Goal: Task Accomplishment & Management: Use online tool/utility

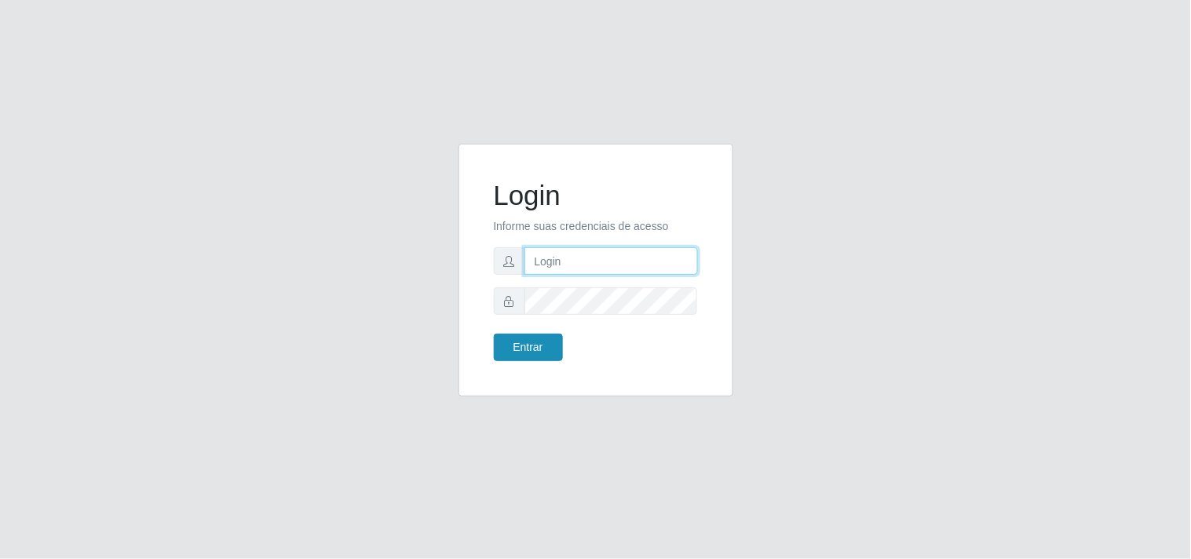
type input "[EMAIL_ADDRESS][DOMAIN_NAME]"
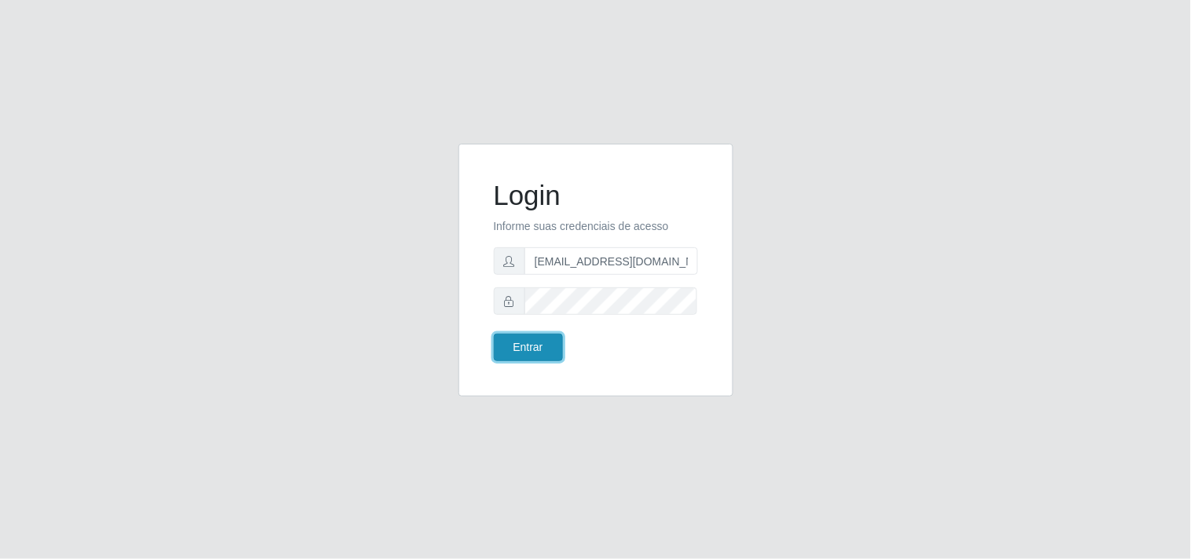
click at [513, 361] on button "Entrar" at bounding box center [528, 347] width 69 height 27
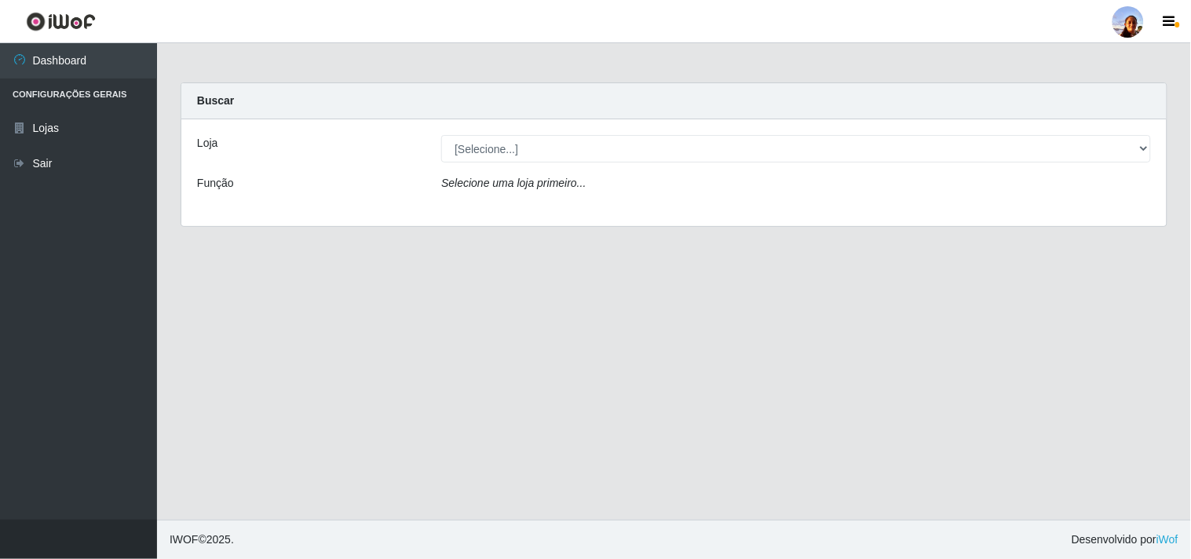
click at [648, 189] on div "Selecione uma loja primeiro..." at bounding box center [795, 186] width 733 height 23
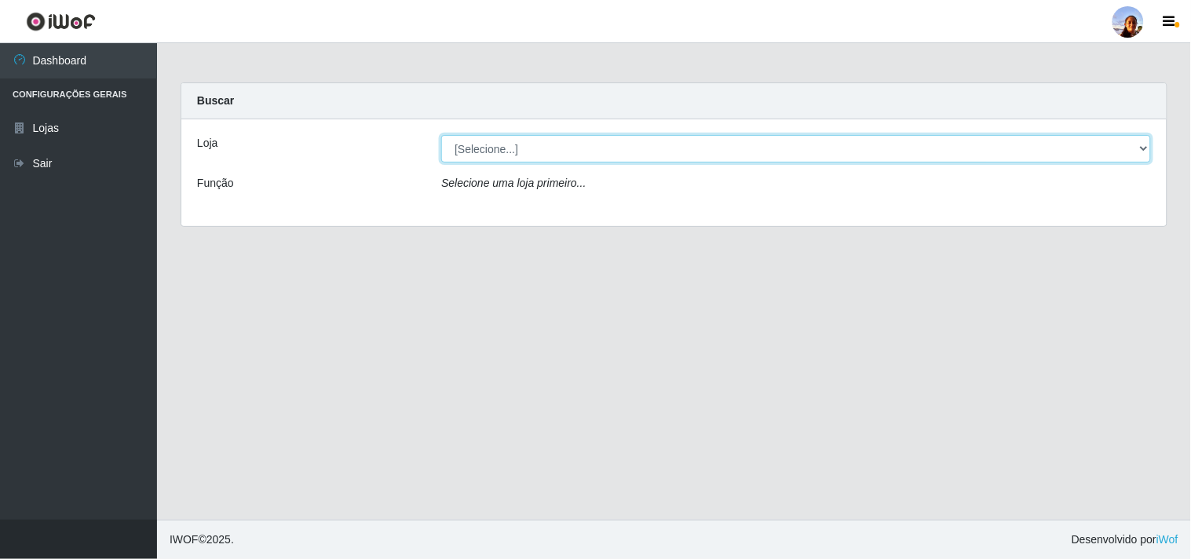
click at [1140, 155] on select "[Selecione...] Supermercado [GEOGRAPHIC_DATA]" at bounding box center [796, 148] width 710 height 27
select select "166"
click at [441, 135] on select "[Selecione...] Supermercado [GEOGRAPHIC_DATA]" at bounding box center [796, 148] width 710 height 27
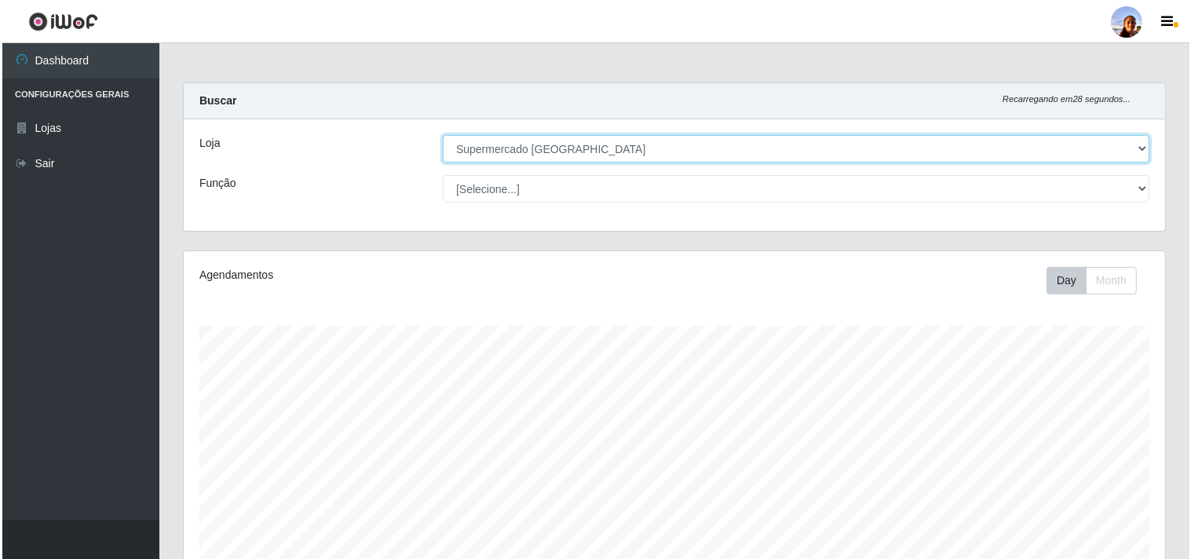
scroll to position [344, 0]
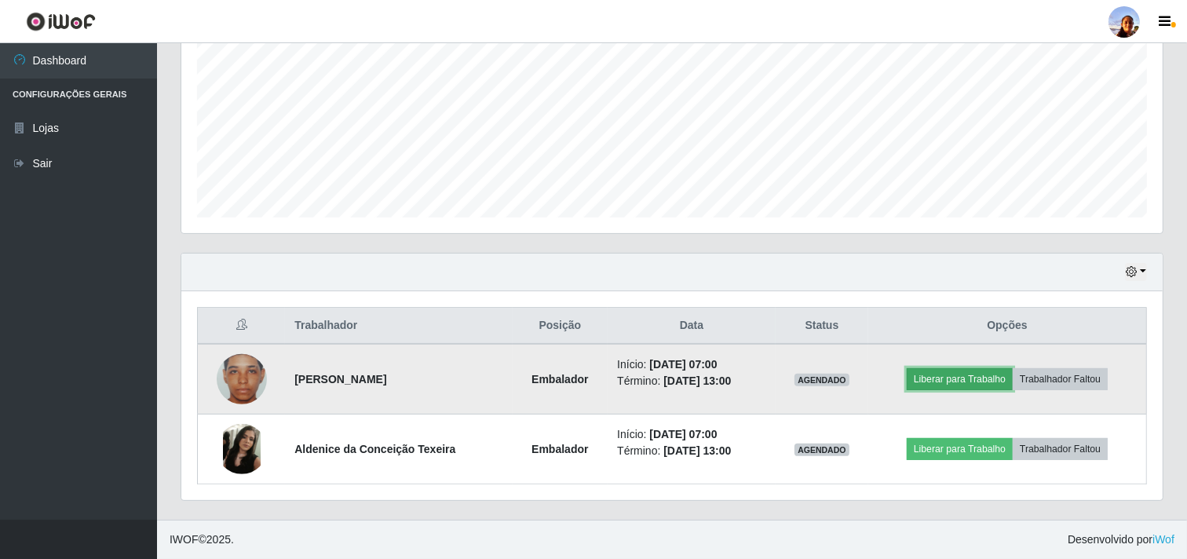
click at [925, 381] on button "Liberar para Trabalho" at bounding box center [960, 379] width 106 height 22
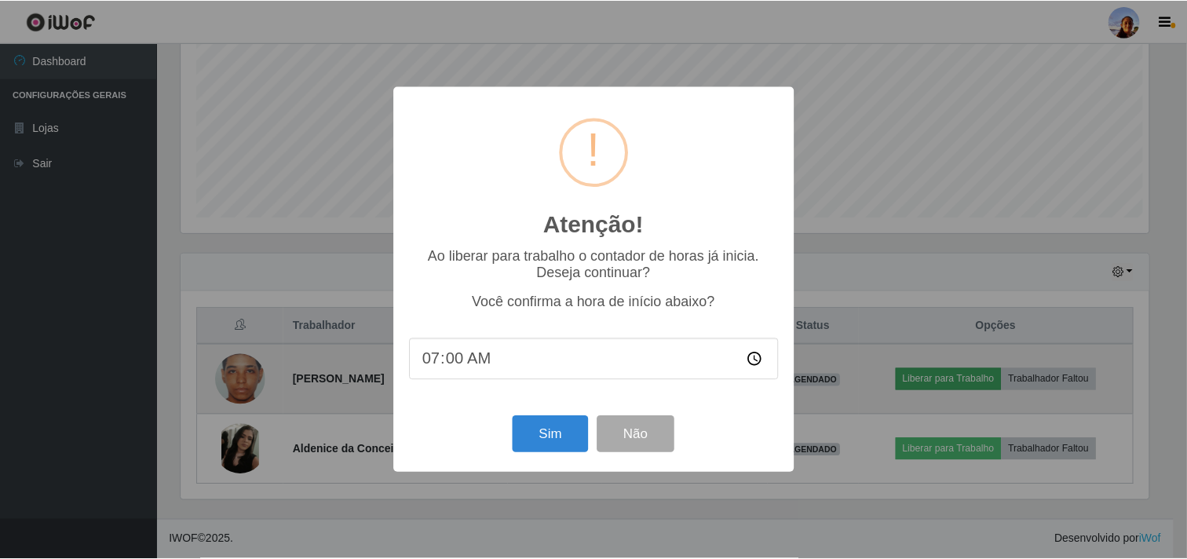
scroll to position [325, 971]
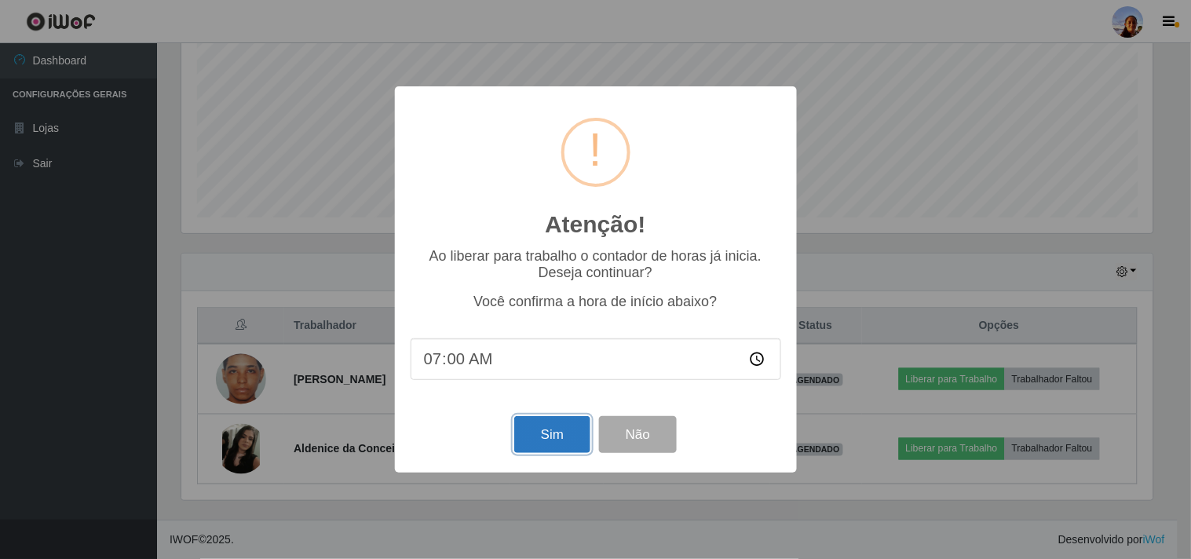
click at [530, 443] on button "Sim" at bounding box center [552, 434] width 76 height 37
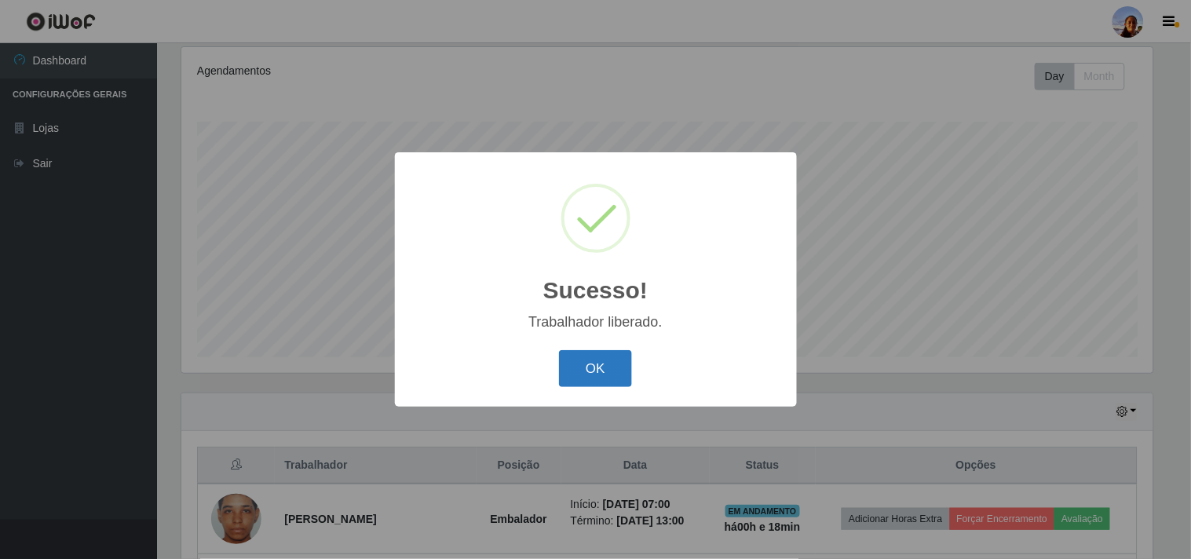
click at [597, 381] on button "OK" at bounding box center [595, 368] width 73 height 37
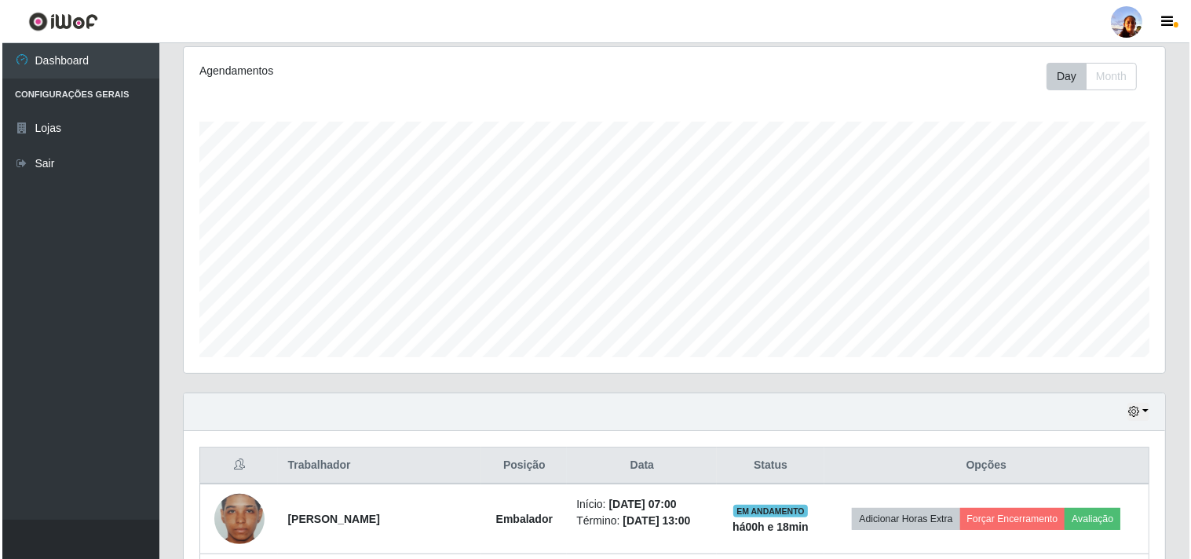
scroll to position [344, 0]
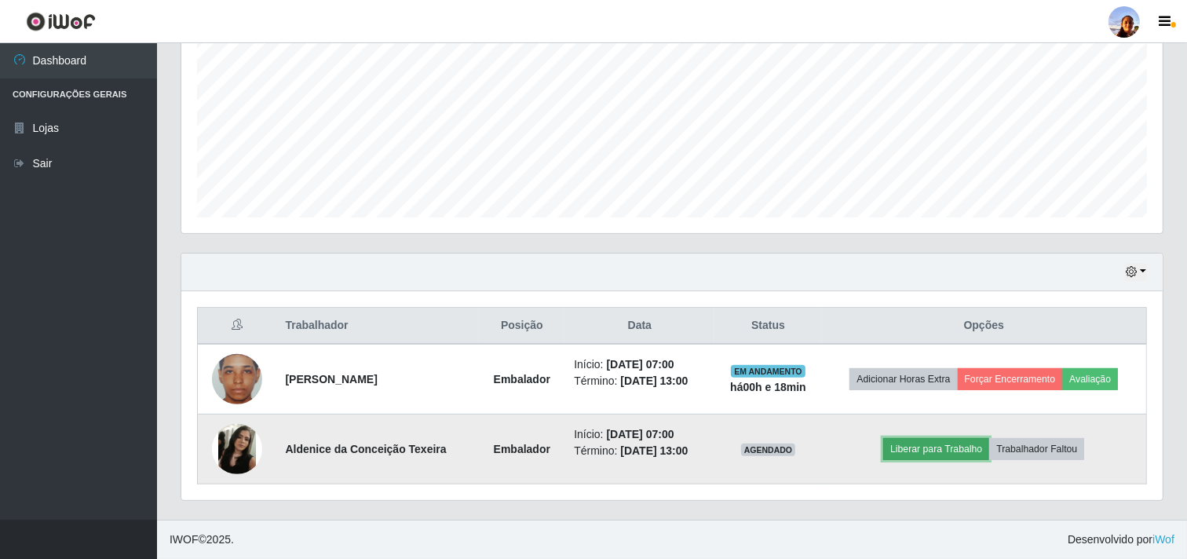
click at [945, 443] on button "Liberar para Trabalho" at bounding box center [936, 449] width 106 height 22
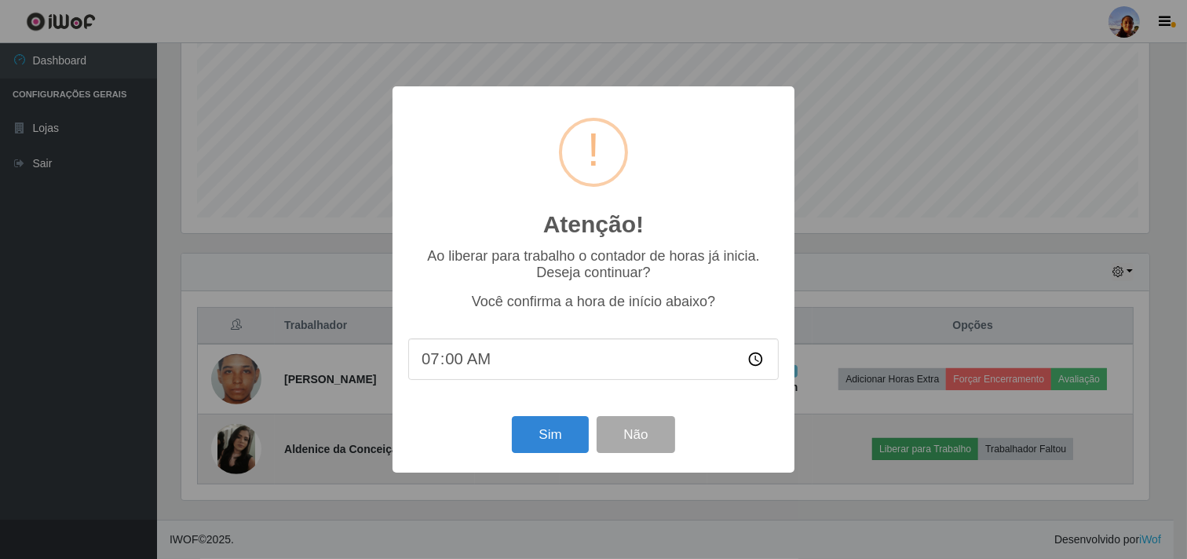
scroll to position [325, 971]
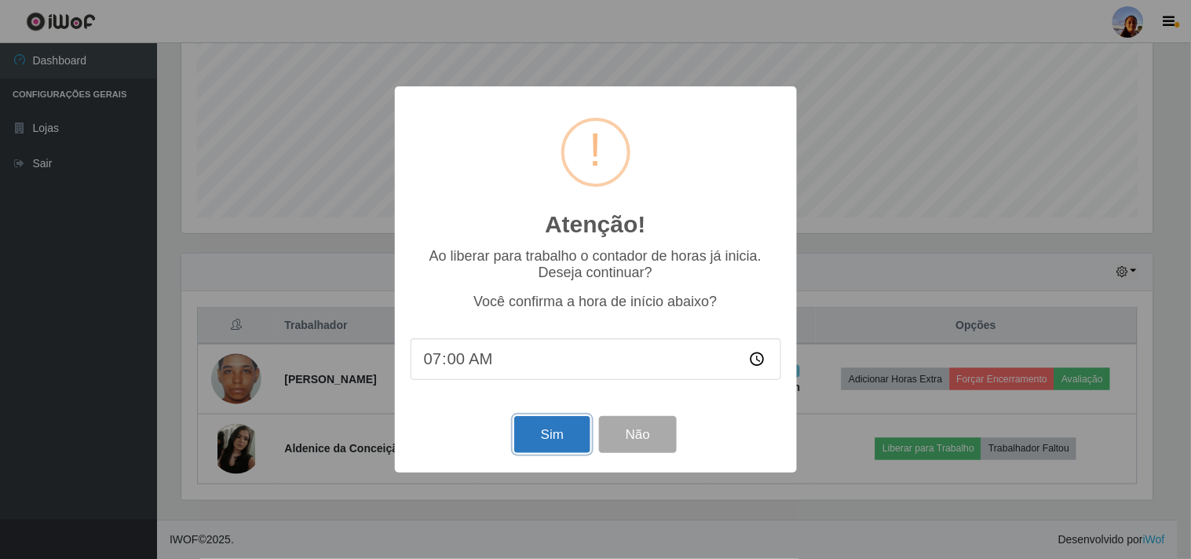
click at [538, 443] on button "Sim" at bounding box center [552, 434] width 76 height 37
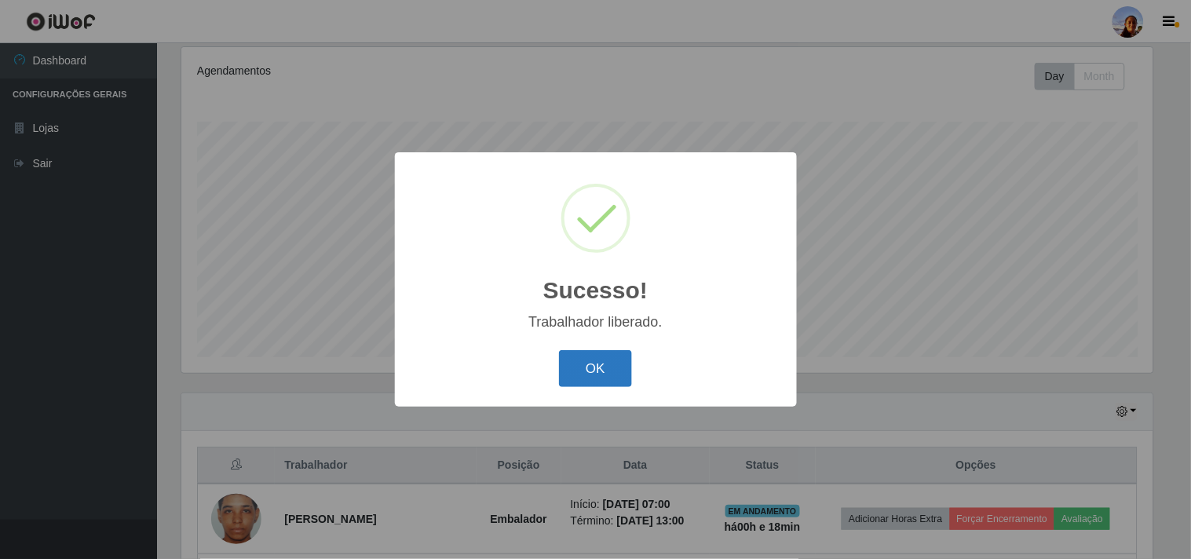
click at [595, 362] on button "OK" at bounding box center [595, 368] width 73 height 37
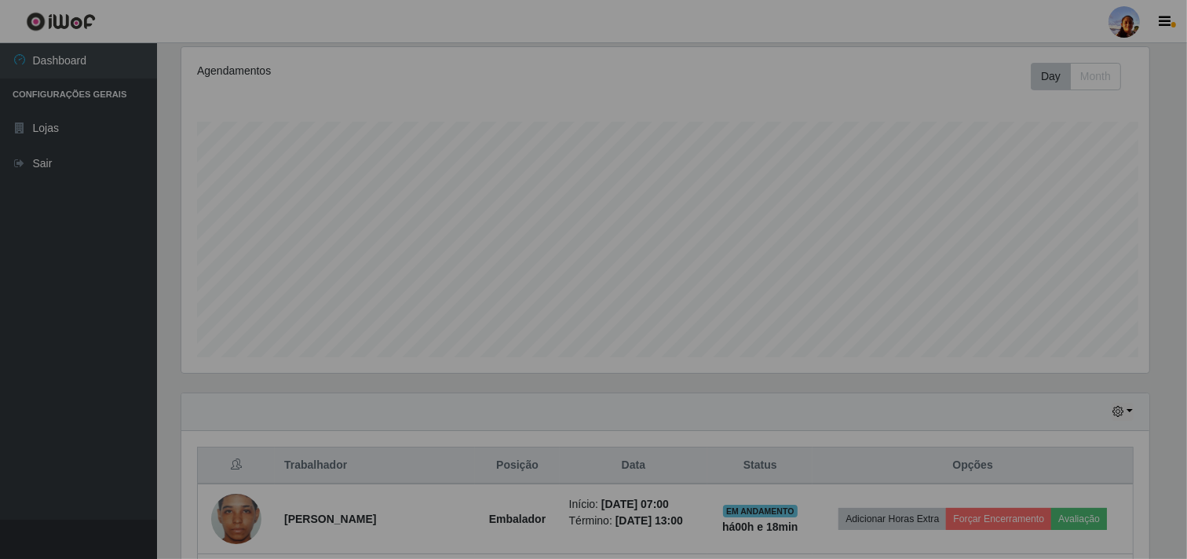
scroll to position [325, 981]
